Goal: Task Accomplishment & Management: Manage account settings

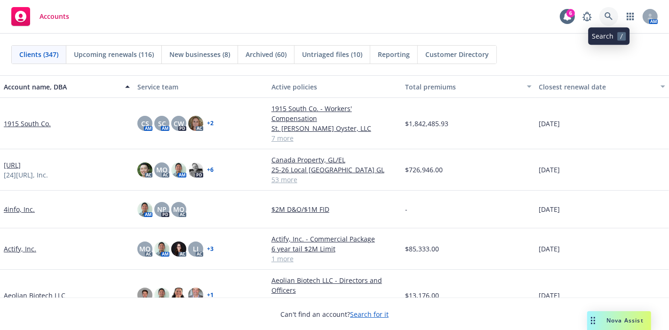
click at [606, 17] on icon at bounding box center [609, 16] width 8 height 8
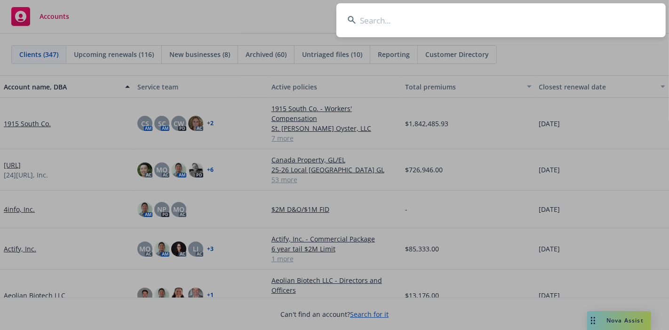
click at [559, 32] on input at bounding box center [500, 20] width 329 height 34
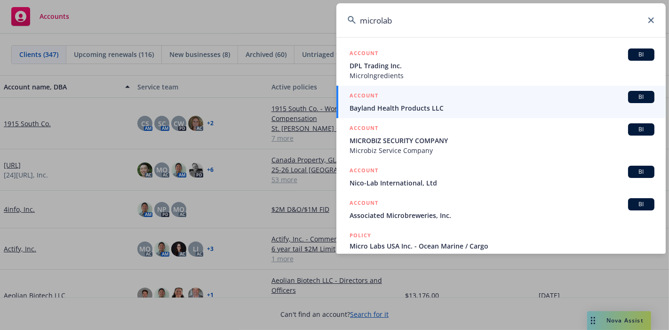
click at [382, 22] on input "microlab" at bounding box center [500, 20] width 329 height 34
drag, startPoint x: 382, startPoint y: 22, endPoint x: 594, endPoint y: 26, distance: 211.7
click at [596, 27] on input "microlab" at bounding box center [500, 20] width 329 height 34
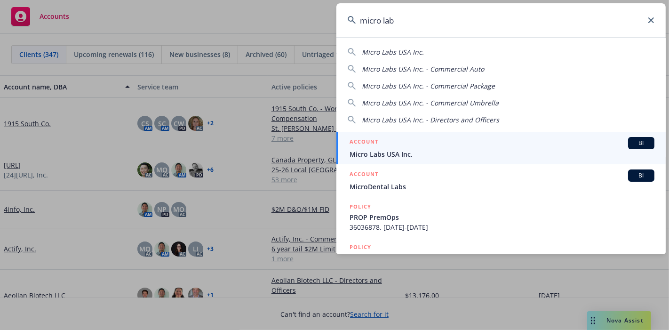
type input "micro lab"
click at [445, 151] on span "Micro Labs USA Inc." at bounding box center [502, 154] width 305 height 10
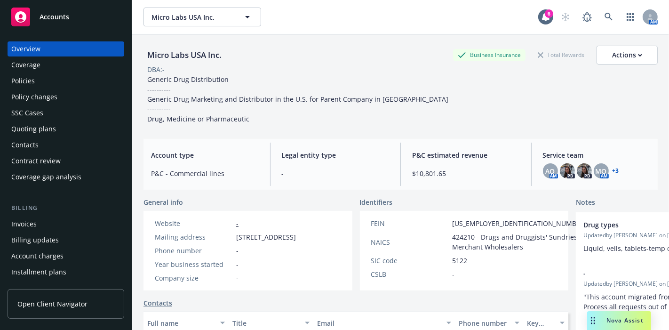
click at [24, 80] on div "Policies" at bounding box center [23, 80] width 24 height 15
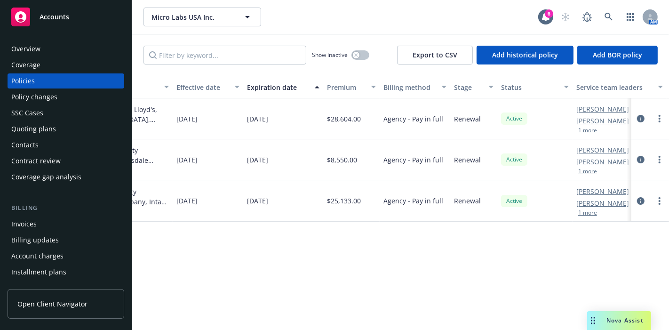
scroll to position [0, 371]
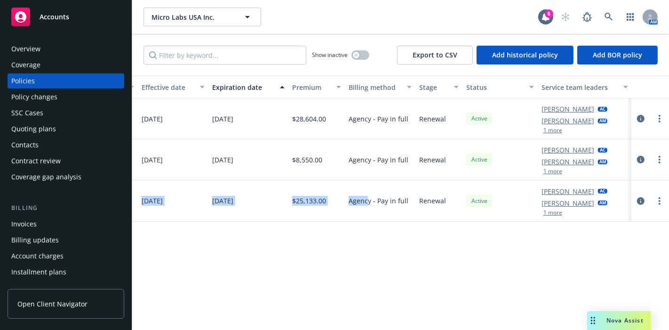
drag, startPoint x: 443, startPoint y: 323, endPoint x: 376, endPoint y: 281, distance: 79.2
click at [368, 279] on div "Policy details Lines of coverage Policy number Market details Effective date Ex…" at bounding box center [400, 203] width 537 height 255
click at [571, 160] on link "Adessa Owens" at bounding box center [567, 162] width 53 height 10
drag, startPoint x: 449, startPoint y: 273, endPoint x: 253, endPoint y: 212, distance: 205.6
click at [448, 273] on div "Policy details Lines of coverage Policy number Market details Effective date Ex…" at bounding box center [400, 203] width 537 height 255
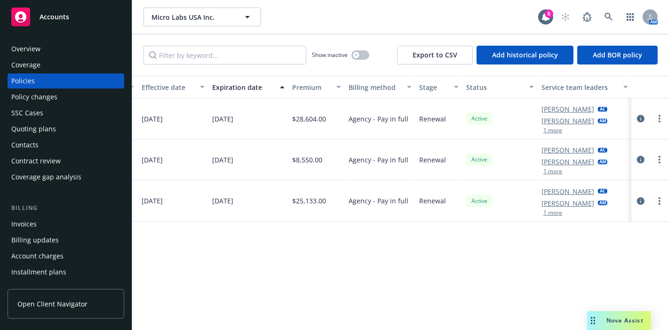
click at [32, 49] on div "Overview" at bounding box center [25, 48] width 29 height 15
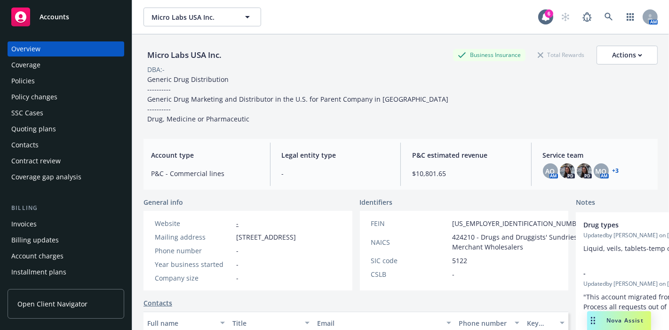
click at [613, 171] on link "+ 3" at bounding box center [616, 171] width 7 height 6
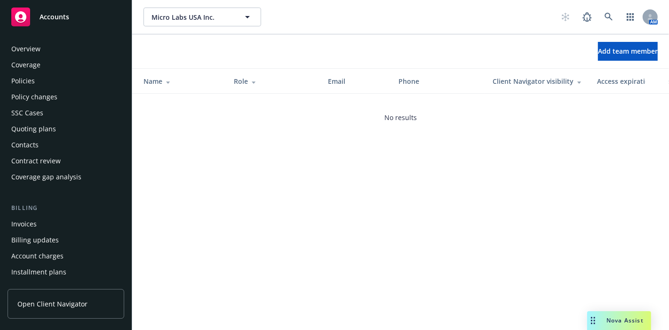
scroll to position [298, 0]
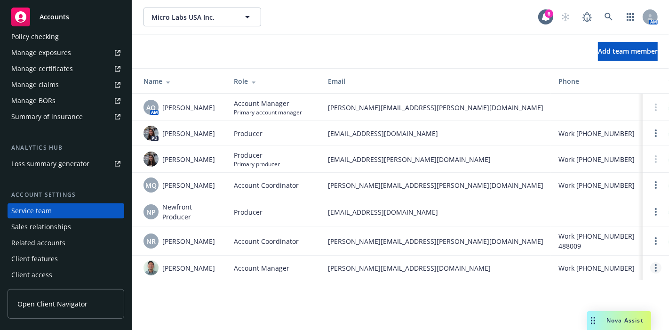
click at [652, 268] on link "Open options" at bounding box center [655, 267] width 11 height 11
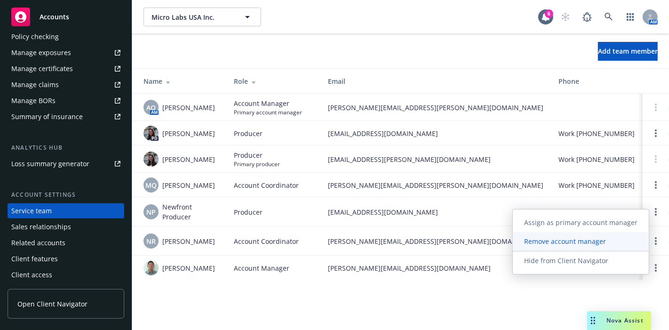
click at [621, 245] on link "Remove account manager" at bounding box center [581, 241] width 136 height 19
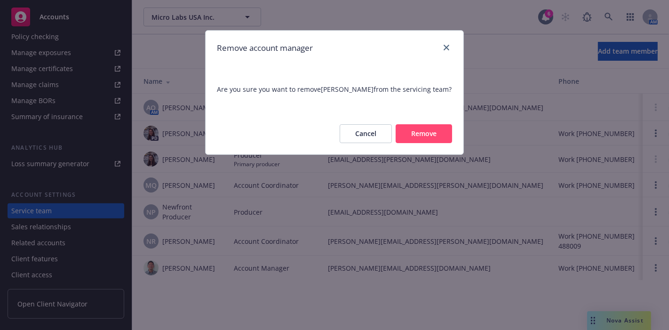
click at [444, 137] on button "Remove" at bounding box center [424, 133] width 56 height 19
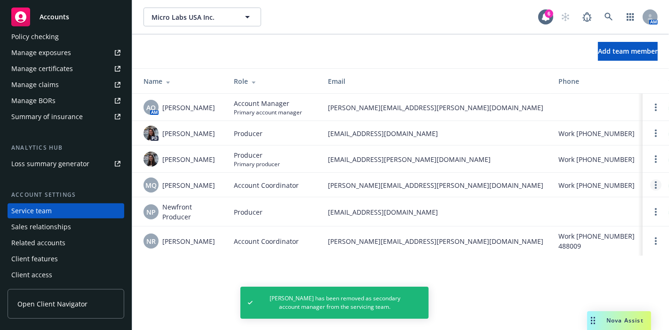
click at [656, 181] on icon "Open options" at bounding box center [656, 185] width 2 height 8
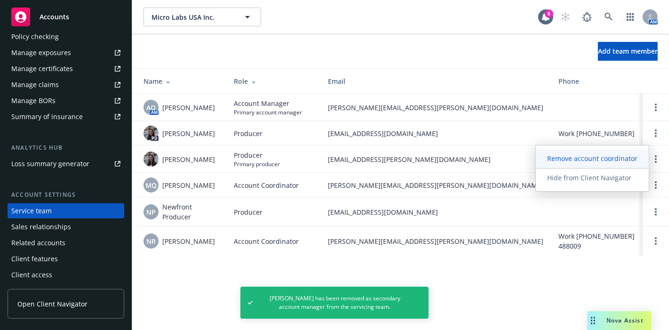
click at [622, 163] on link "Remove account coordinator" at bounding box center [592, 158] width 113 height 19
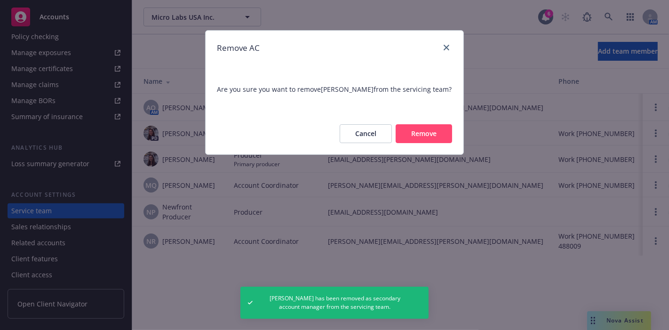
click at [425, 133] on button "Remove" at bounding box center [424, 133] width 56 height 19
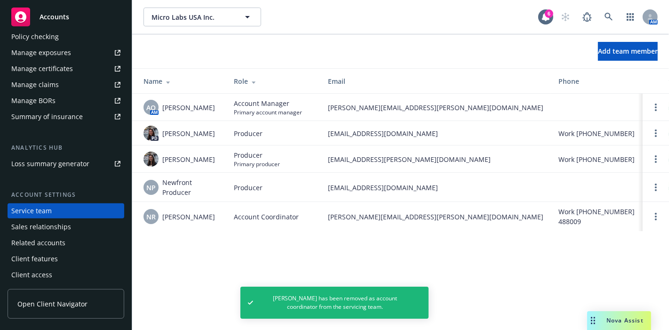
drag, startPoint x: 425, startPoint y: 133, endPoint x: 269, endPoint y: 269, distance: 207.4
click at [269, 269] on div "Micro Labs USA Inc. Micro Labs USA Inc. 6 AM Add team member Name Role Email Ph…" at bounding box center [400, 165] width 537 height 330
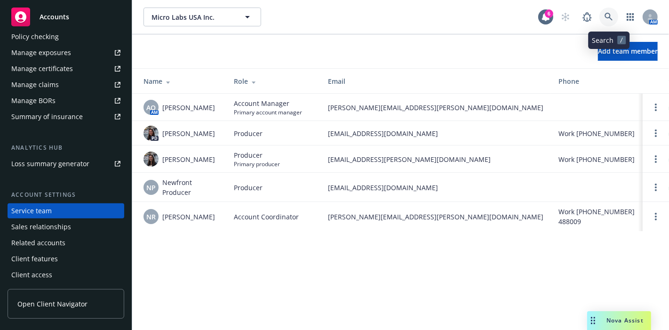
click at [612, 14] on icon at bounding box center [609, 17] width 8 height 8
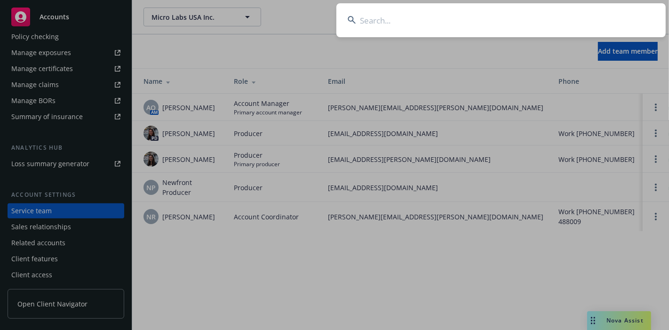
click at [496, 26] on input at bounding box center [500, 20] width 329 height 34
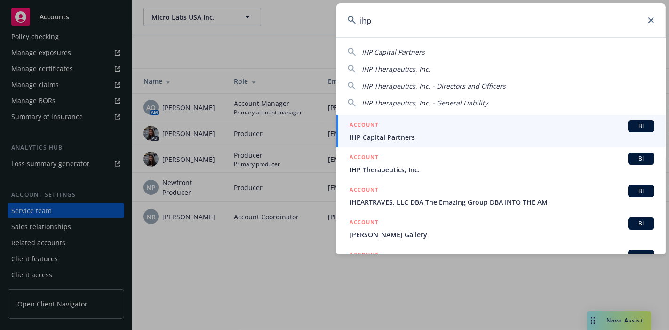
type input "ihp"
click at [428, 167] on span "IHP Therapeutics, Inc." at bounding box center [502, 170] width 305 height 10
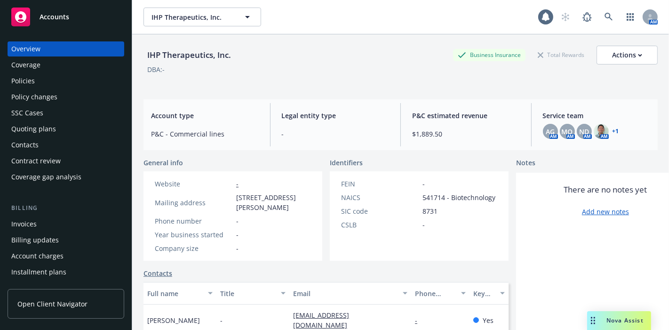
click at [30, 80] on div "Policies" at bounding box center [23, 80] width 24 height 15
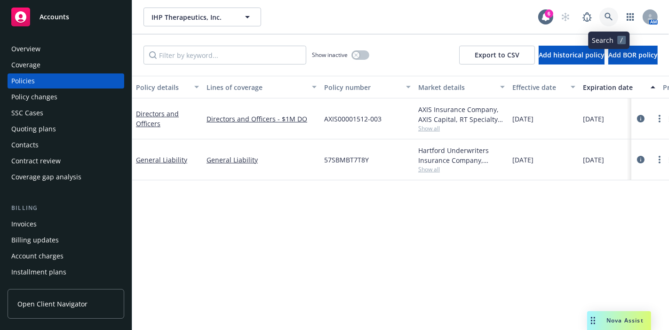
click at [607, 16] on icon at bounding box center [609, 17] width 8 height 8
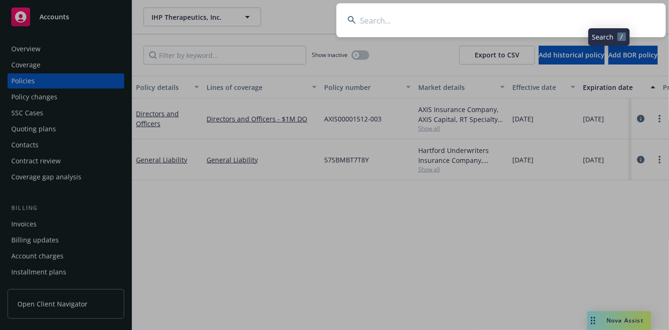
click at [553, 19] on input at bounding box center [500, 20] width 329 height 34
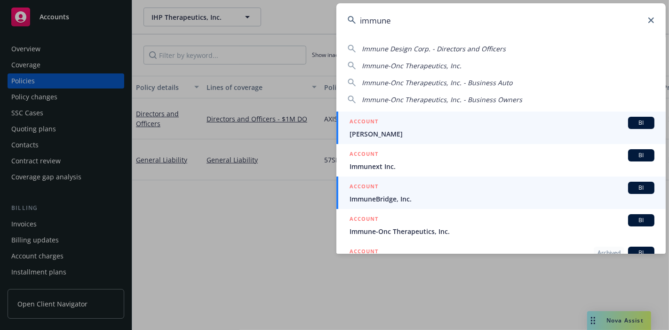
scroll to position [52, 0]
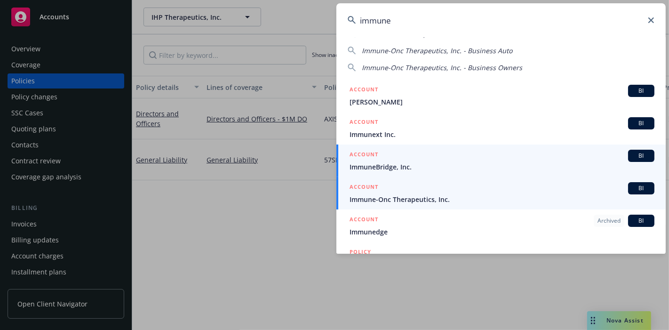
type input "immune"
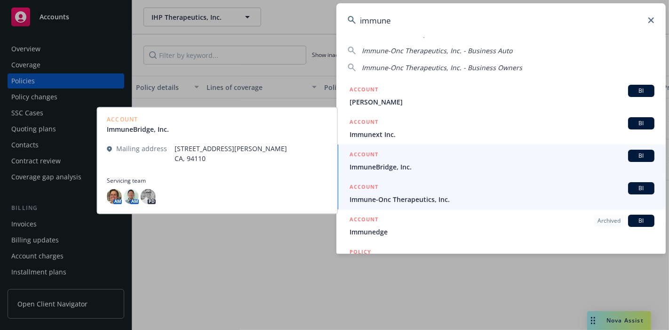
click at [464, 192] on div "ACCOUNT BI" at bounding box center [502, 188] width 305 height 12
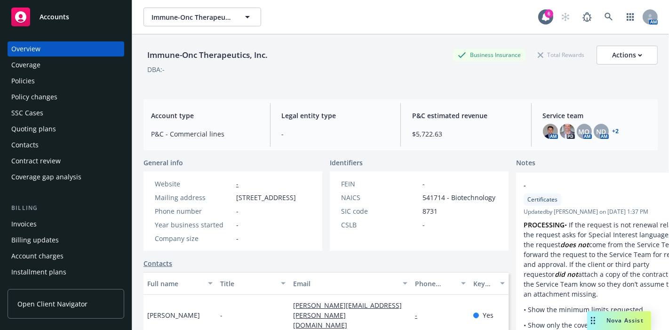
click at [613, 129] on link "+ 2" at bounding box center [616, 131] width 7 height 6
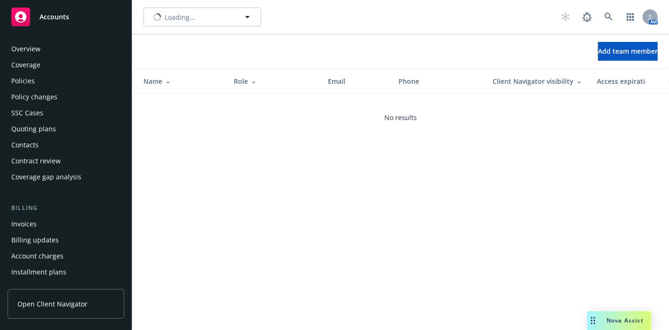
scroll to position [298, 0]
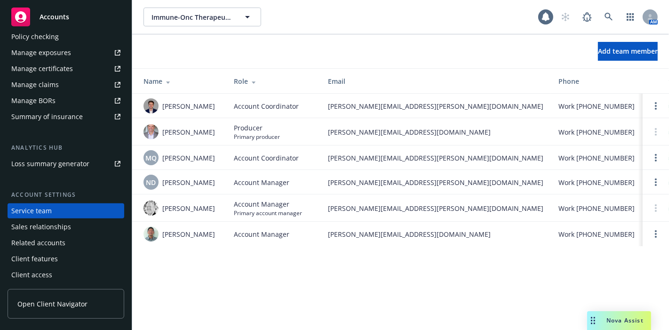
drag, startPoint x: 0, startPoint y: 0, endPoint x: 281, endPoint y: 283, distance: 398.5
click at [281, 283] on div "Immune-Onc Therapeutics, Inc. Immune-Onc Therapeutics, Inc. AM Add team member …" at bounding box center [400, 165] width 537 height 330
